Goal: Task Accomplishment & Management: Manage account settings

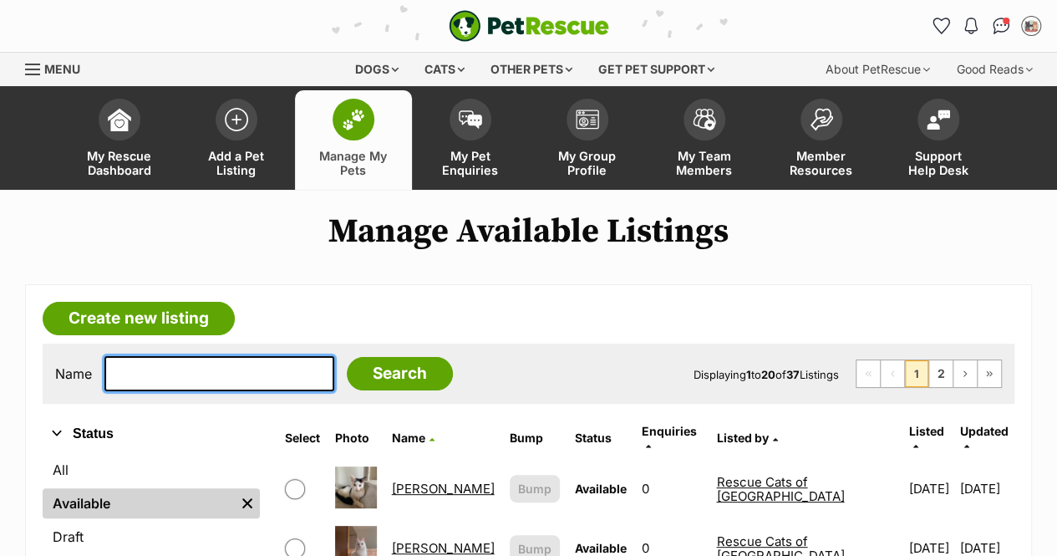
click at [201, 373] on input "text" at bounding box center [219, 373] width 230 height 35
type input "alexander"
click at [347, 357] on input "Search" at bounding box center [400, 373] width 106 height 33
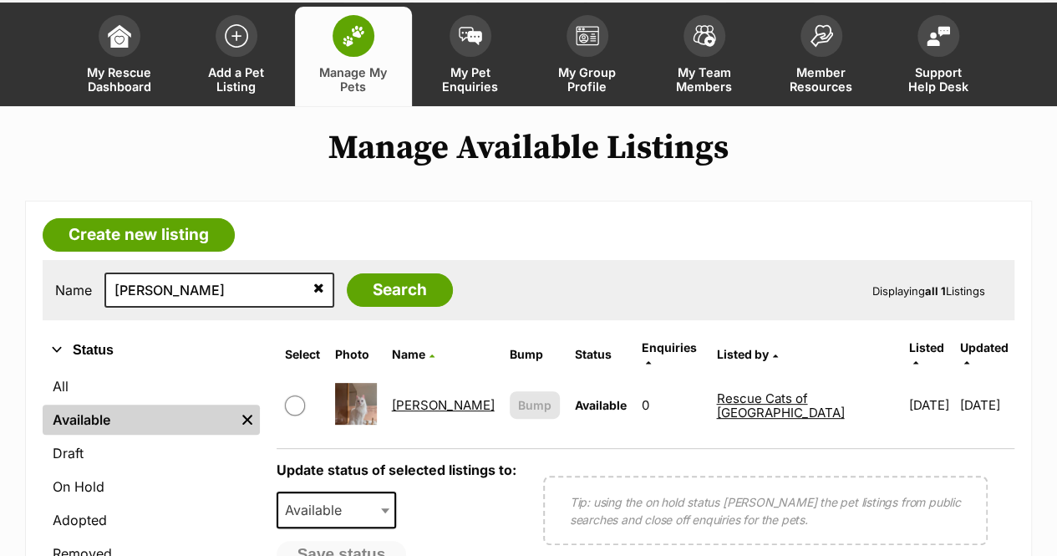
click at [435, 398] on link "Alexander" at bounding box center [443, 405] width 103 height 16
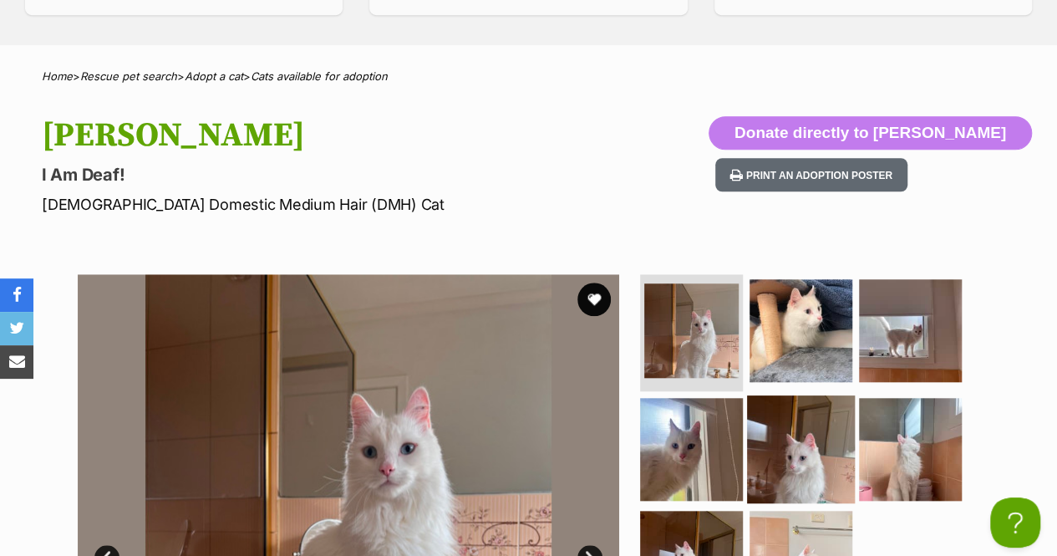
scroll to position [334, 0]
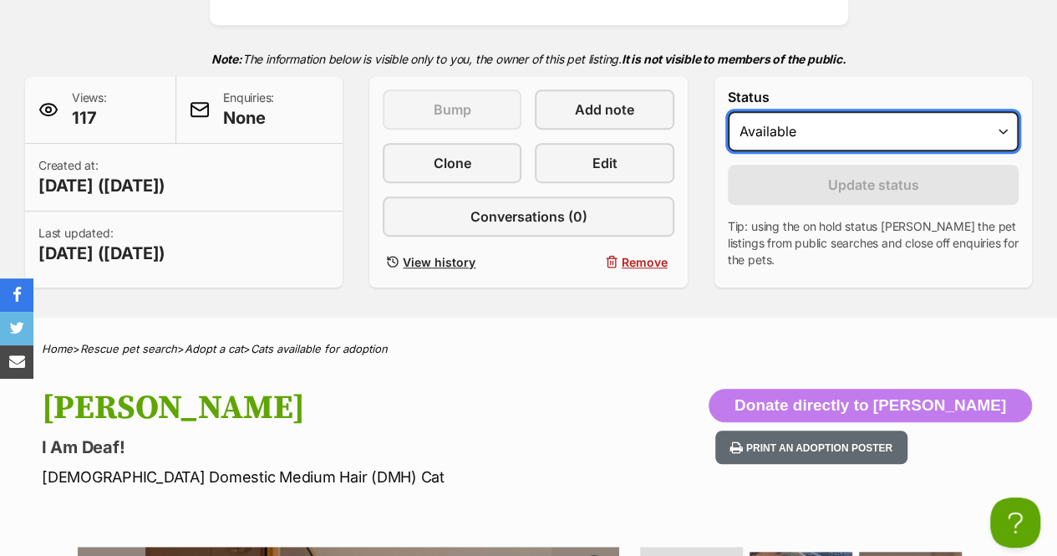
drag, startPoint x: 967, startPoint y: 134, endPoint x: 956, endPoint y: 121, distance: 16.6
click at [967, 135] on select "Draft Available On hold Adopted" at bounding box center [873, 131] width 291 height 40
select select "on_hold"
click at [728, 111] on select "Draft Available On hold Adopted" at bounding box center [873, 131] width 291 height 40
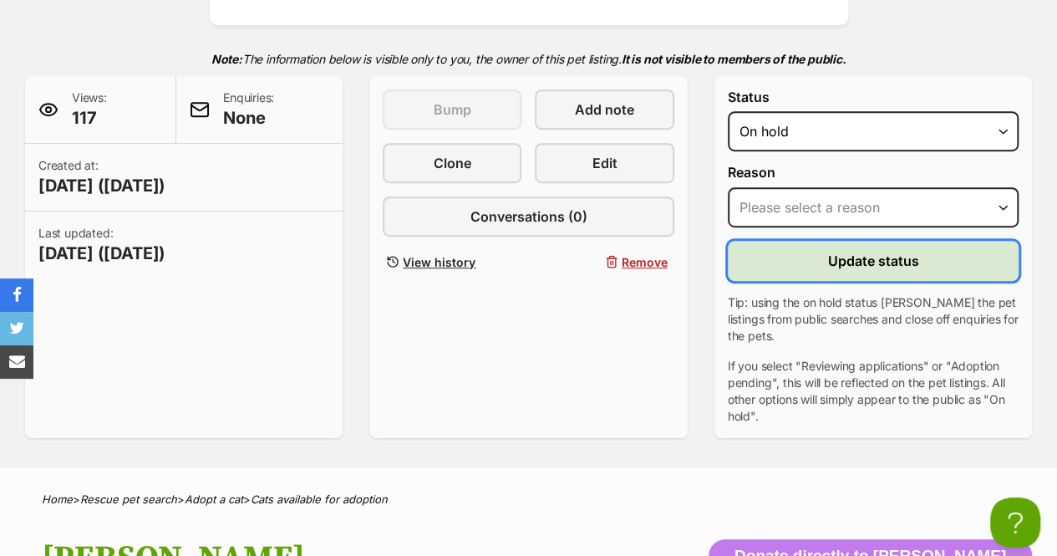
click at [911, 274] on button "Update status" at bounding box center [873, 261] width 291 height 40
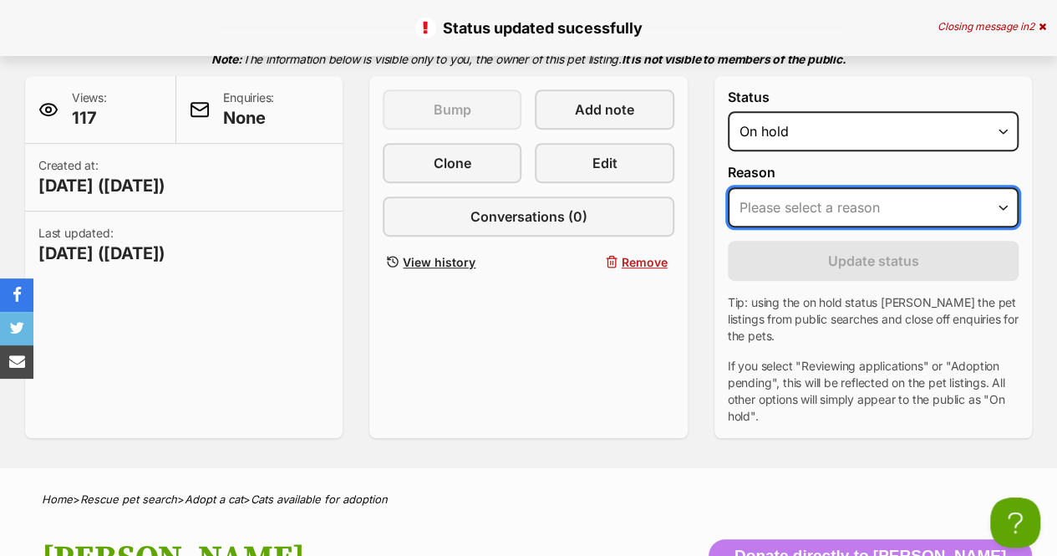
click at [914, 207] on select "Please select a reason Medical reasons Reviewing applications Adoption pending …" at bounding box center [873, 207] width 291 height 40
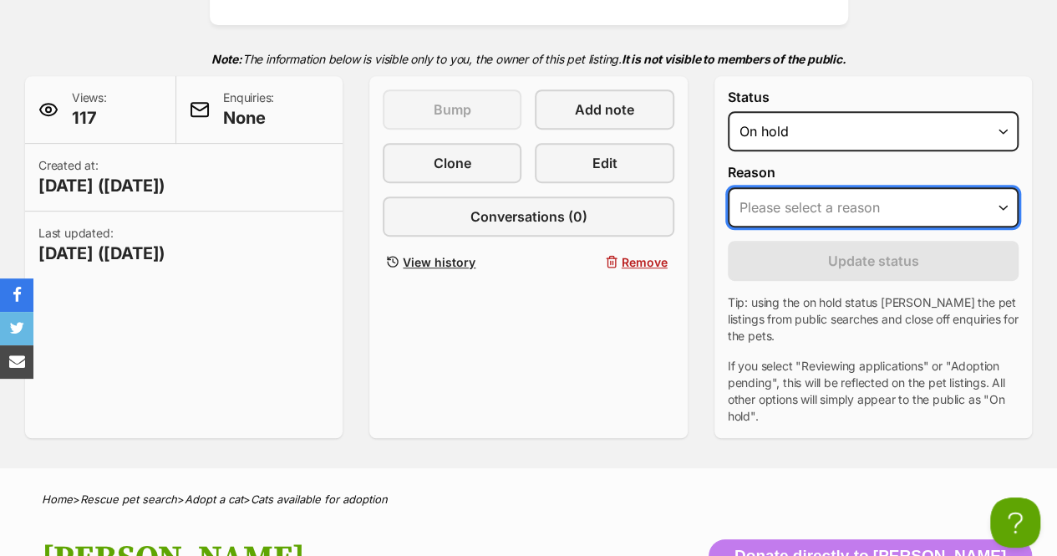
select select "adoption_pending"
click at [728, 187] on select "Please select a reason Medical reasons Reviewing applications Adoption pending …" at bounding box center [873, 207] width 291 height 40
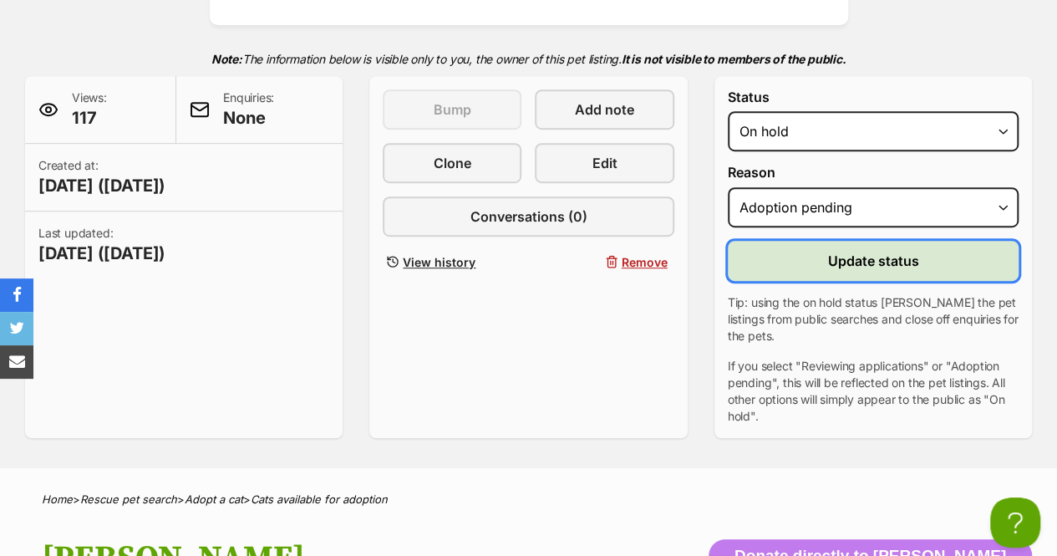
click at [888, 263] on span "Update status" at bounding box center [873, 261] width 91 height 20
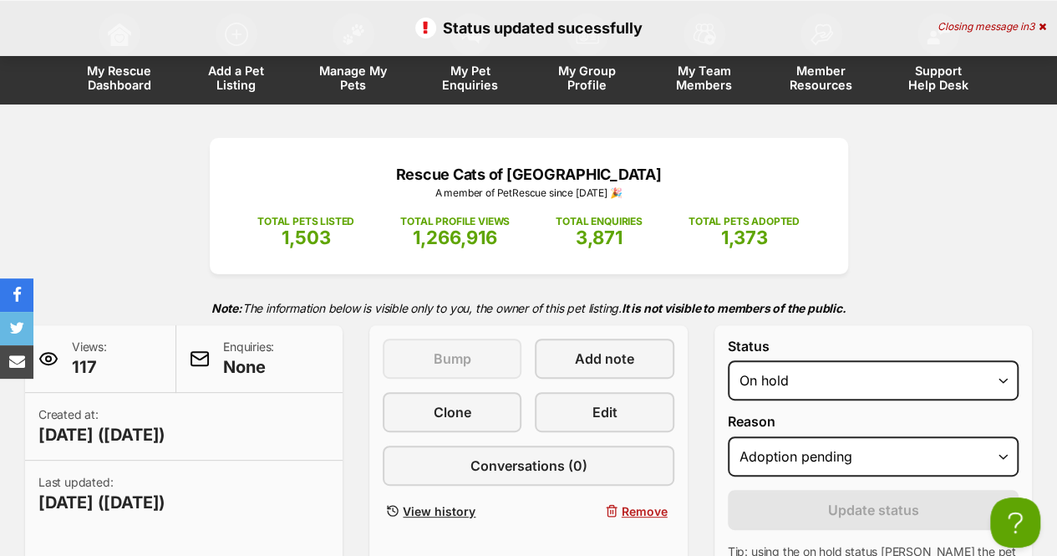
scroll to position [0, 0]
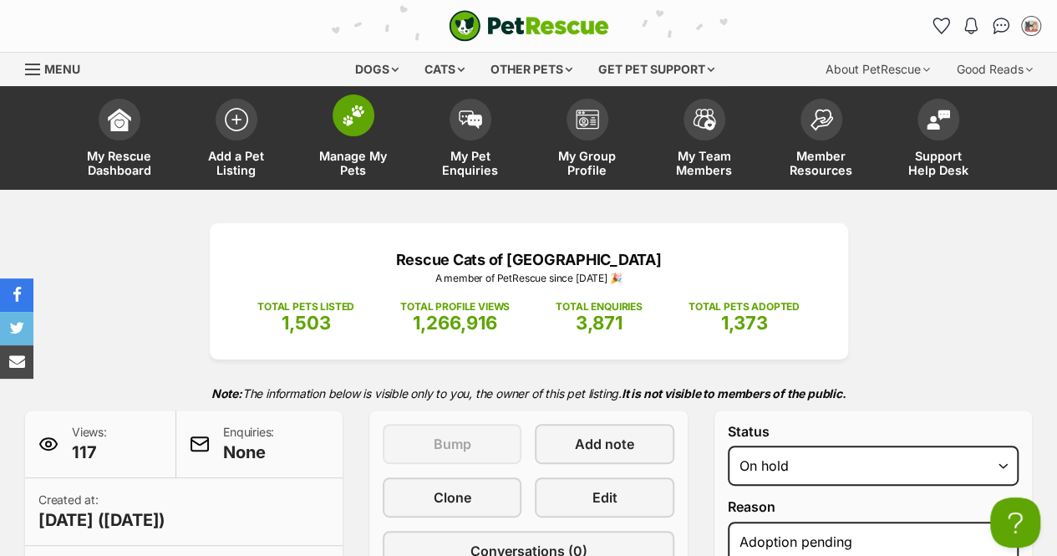
click at [347, 106] on img at bounding box center [353, 115] width 23 height 22
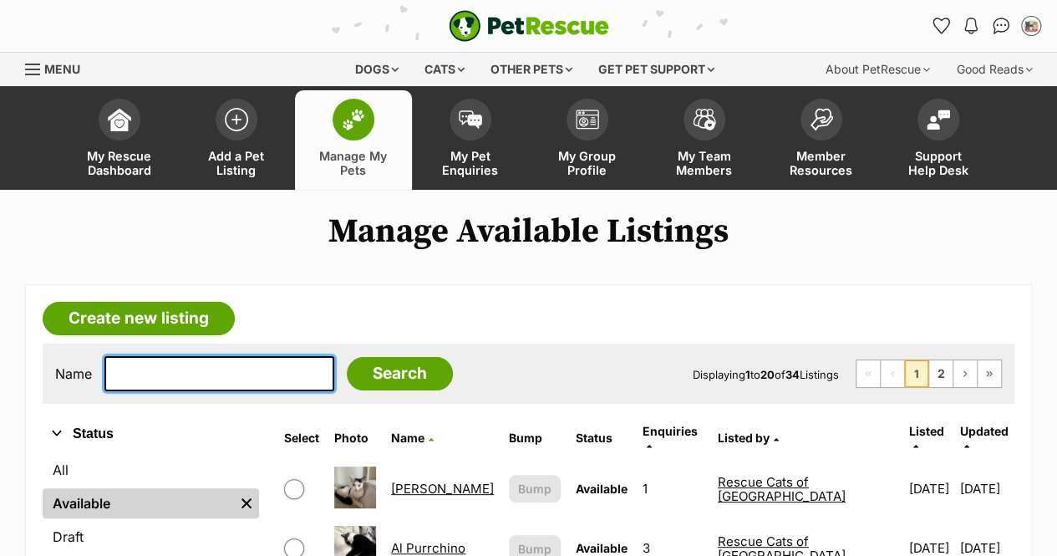
click at [175, 370] on input "text" at bounding box center [219, 373] width 230 height 35
type input "sunshine"
click at [347, 357] on input "Search" at bounding box center [400, 373] width 106 height 33
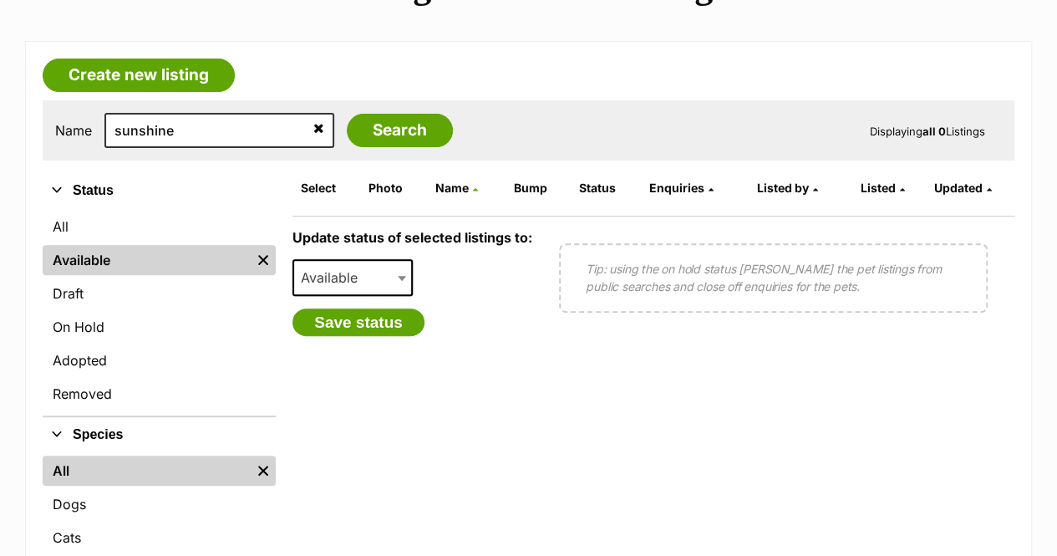
scroll to position [251, 0]
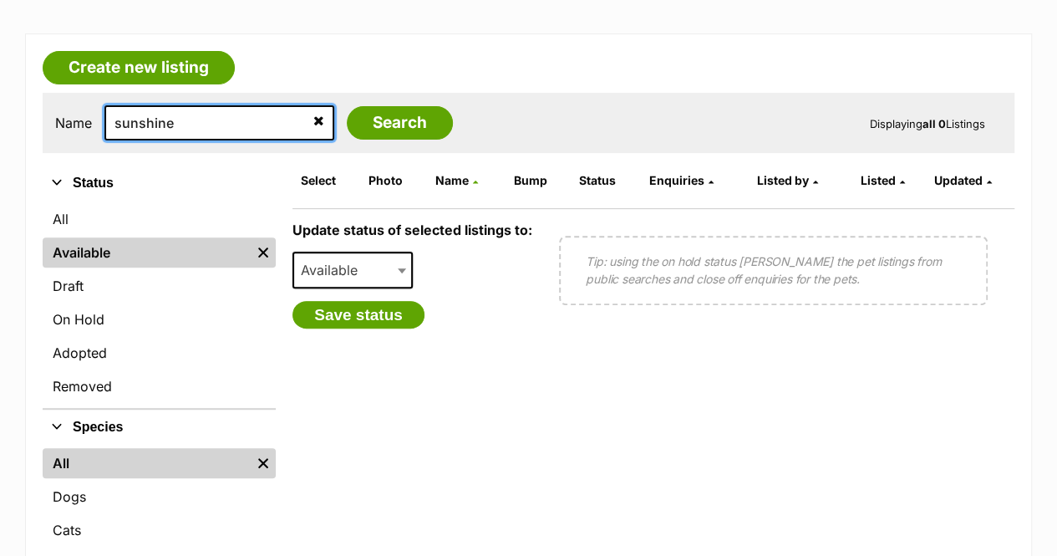
drag, startPoint x: 162, startPoint y: 123, endPoint x: 116, endPoint y: 106, distance: 48.9
click at [116, 106] on input "sunshine" at bounding box center [219, 122] width 230 height 35
type input "artemis"
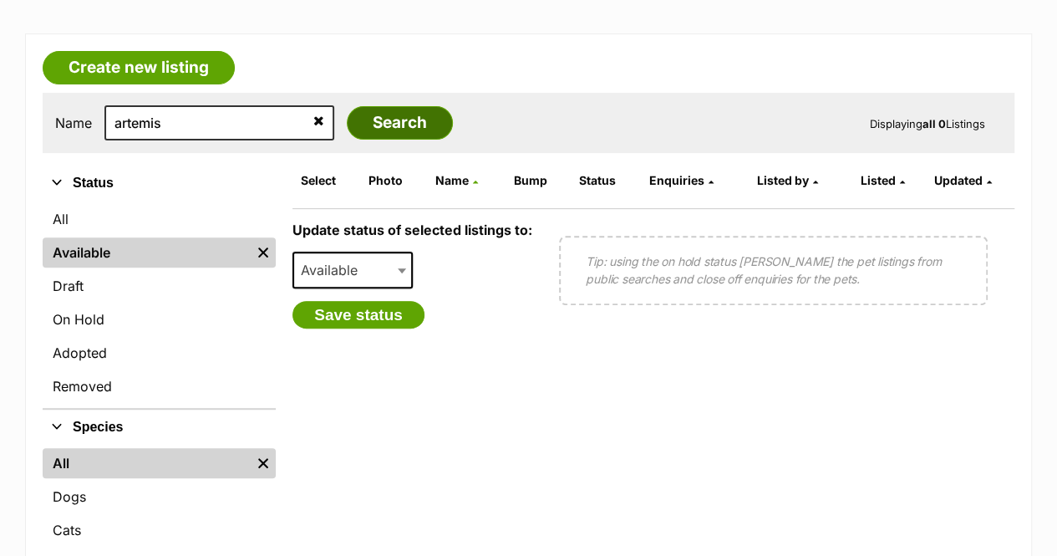
click at [352, 130] on input "Search" at bounding box center [400, 122] width 106 height 33
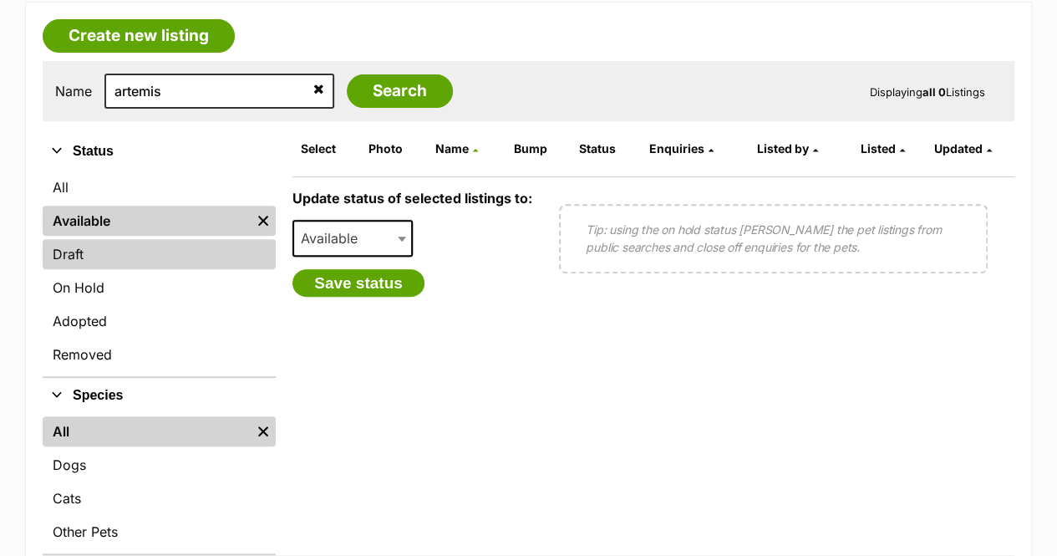
scroll to position [251, 0]
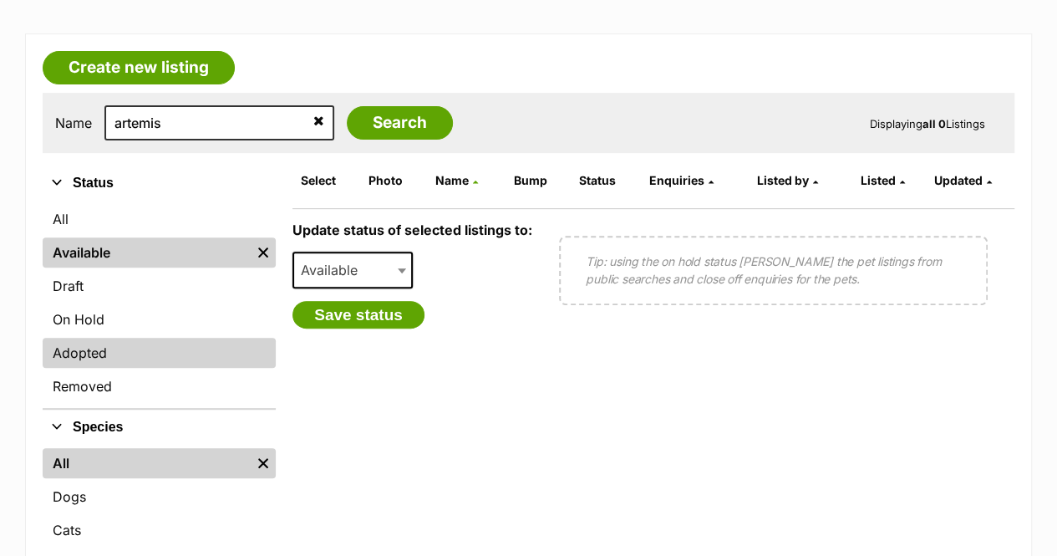
click at [176, 343] on link "Adopted" at bounding box center [159, 353] width 233 height 30
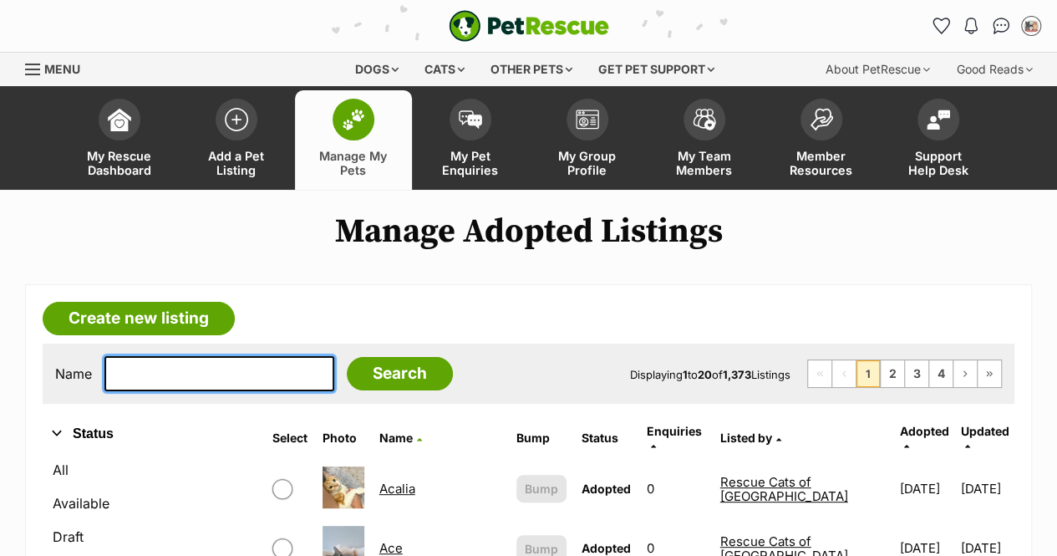
click at [186, 360] on input "text" at bounding box center [219, 373] width 230 height 35
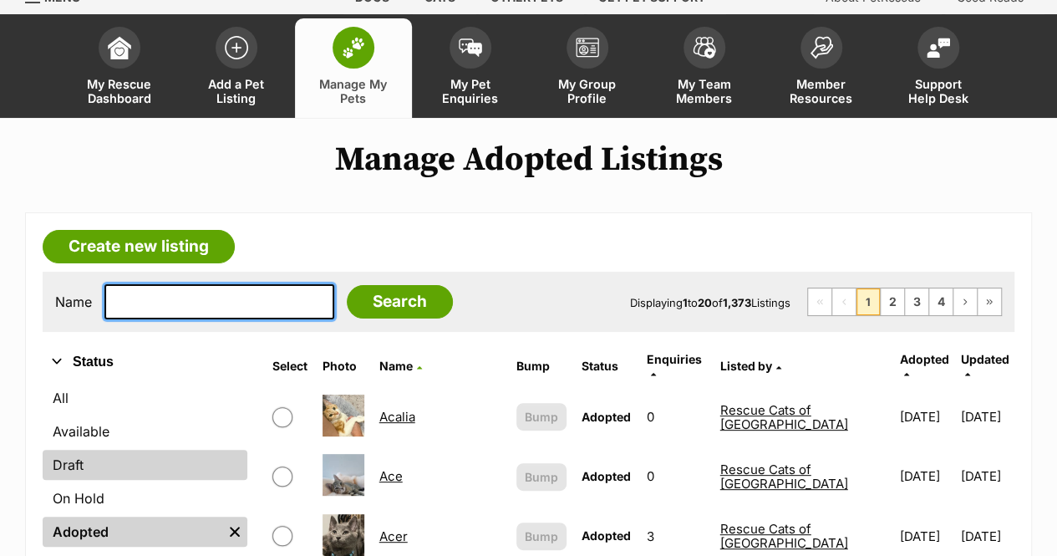
scroll to position [167, 0]
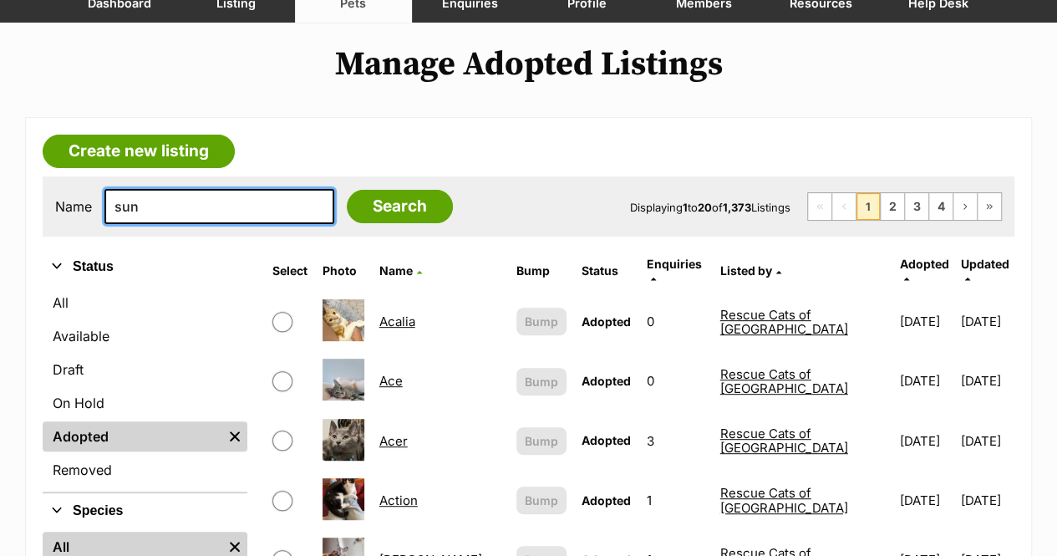
click at [169, 194] on input "sun" at bounding box center [219, 206] width 230 height 35
type input "sunrise"
click at [347, 190] on input "Search" at bounding box center [400, 206] width 106 height 33
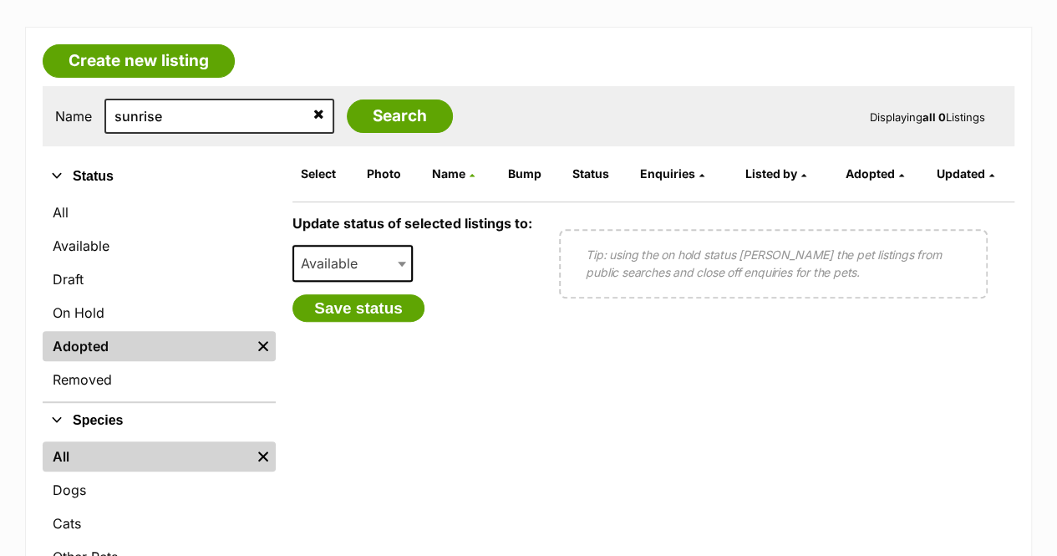
scroll to position [251, 0]
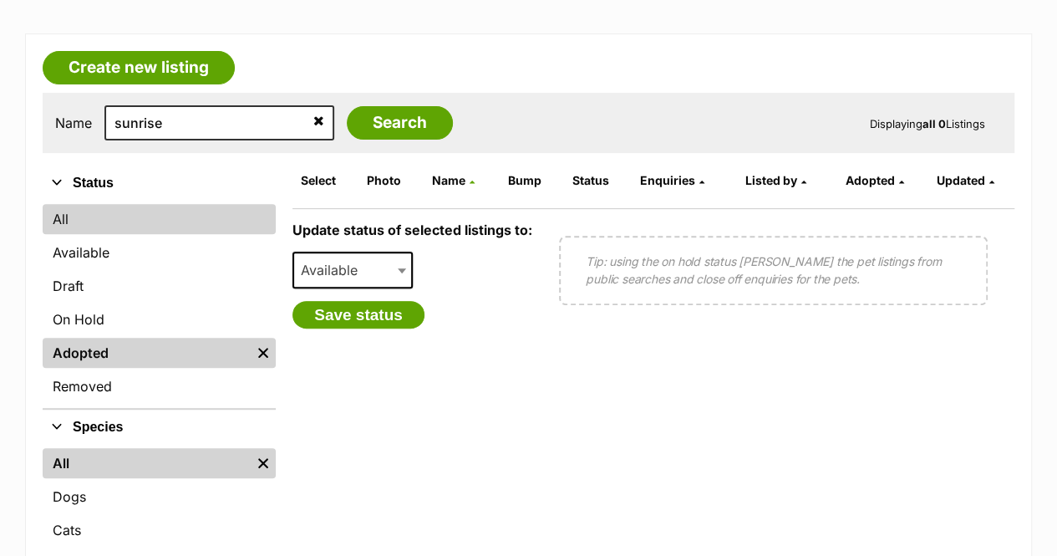
click at [156, 222] on link "All" at bounding box center [159, 219] width 233 height 30
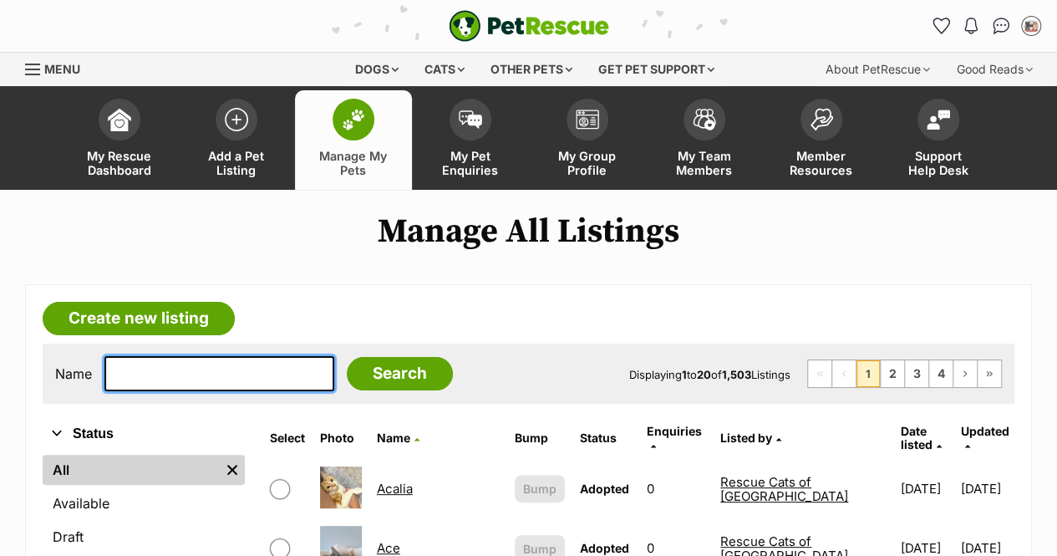
click at [154, 378] on input "text" at bounding box center [219, 373] width 230 height 35
type input "sunrise"
click at [347, 357] on input "Search" at bounding box center [400, 373] width 106 height 33
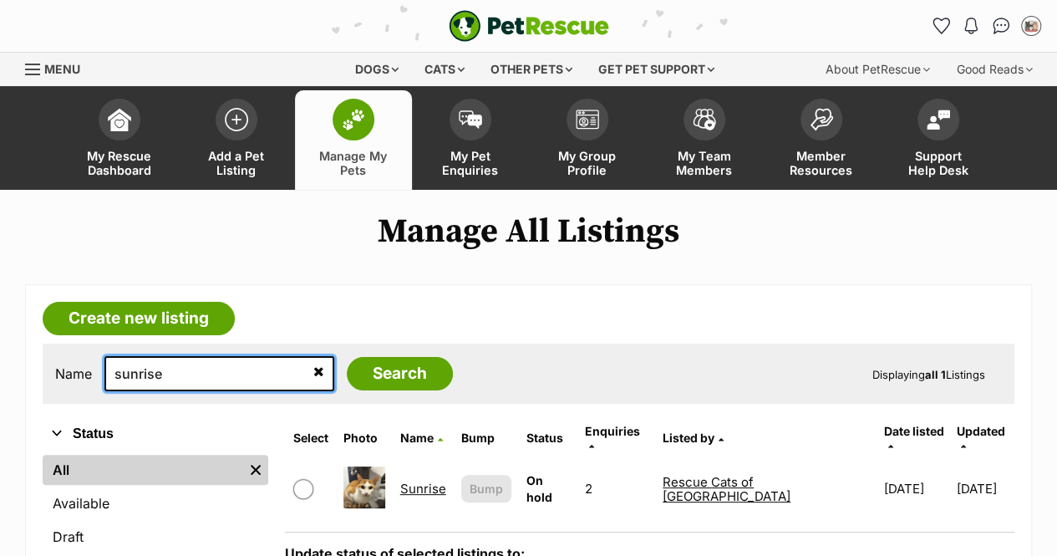
drag, startPoint x: 161, startPoint y: 379, endPoint x: 115, endPoint y: 377, distance: 46.0
click at [115, 377] on input "sunrise" at bounding box center [219, 373] width 230 height 35
type input "artemis"
click at [347, 357] on input "Search" at bounding box center [400, 373] width 106 height 33
